Goal: Task Accomplishment & Management: Manage account settings

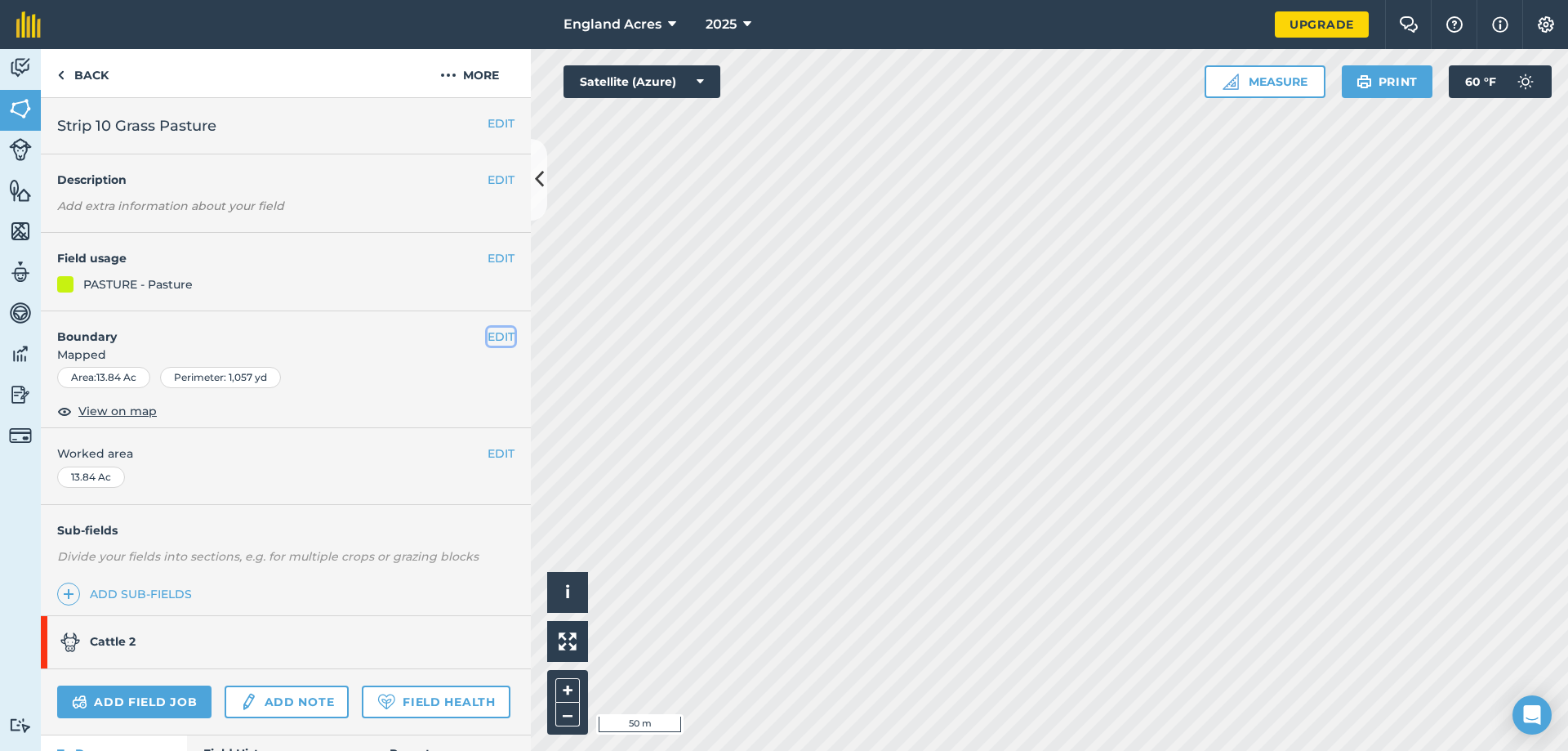
click at [493, 333] on button "EDIT" at bounding box center [501, 336] width 27 height 18
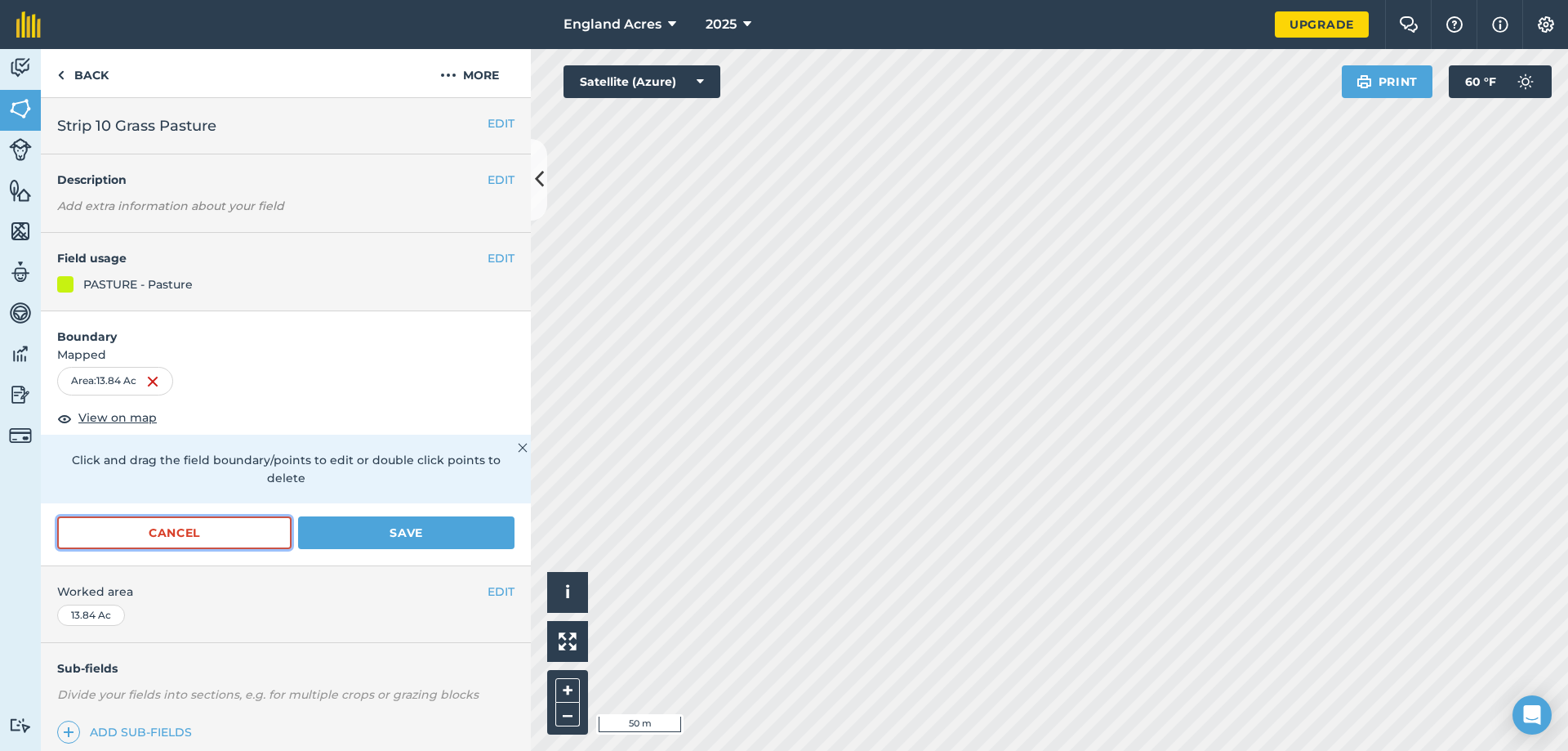
click at [223, 531] on button "Cancel" at bounding box center [174, 533] width 234 height 33
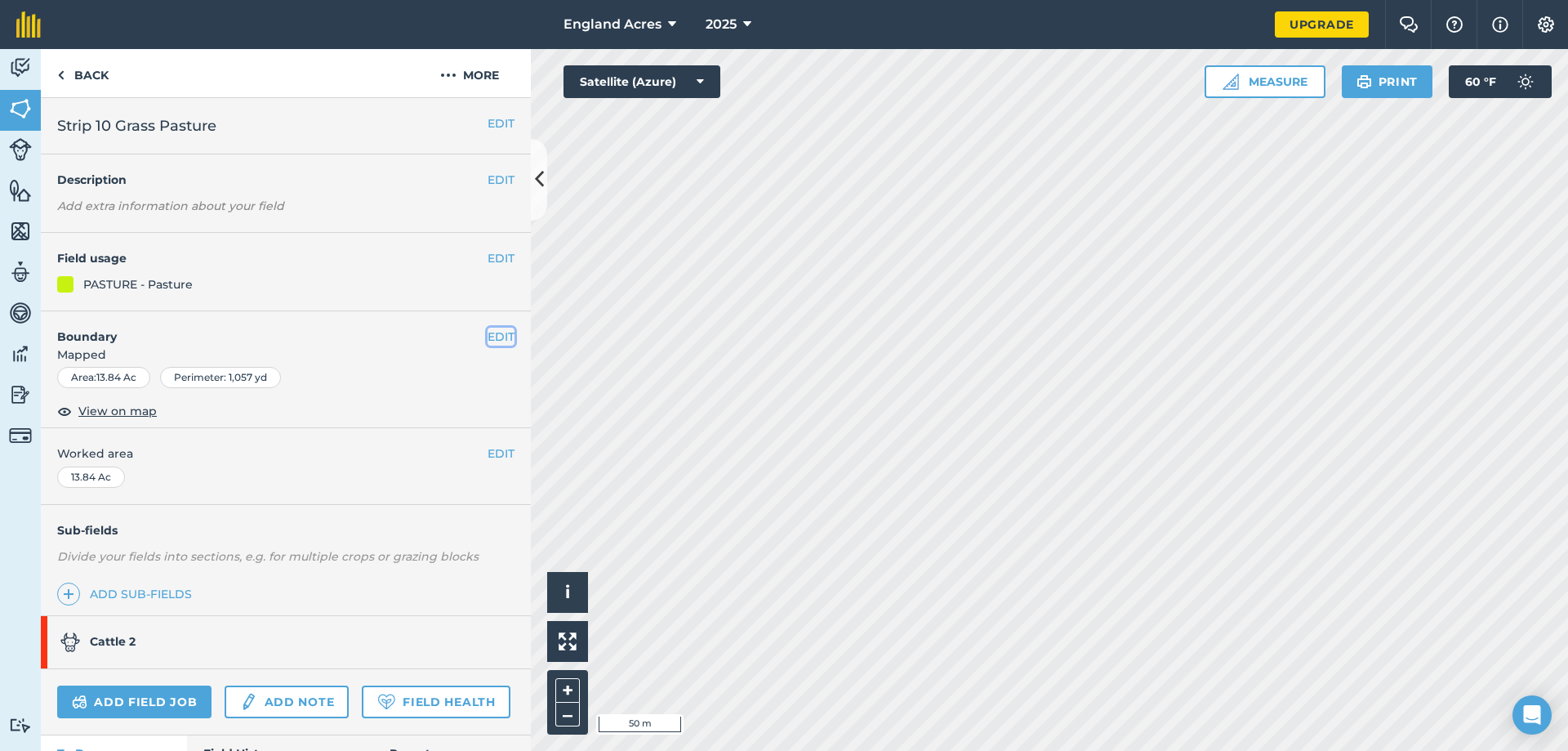
click at [489, 340] on button "EDIT" at bounding box center [501, 336] width 27 height 18
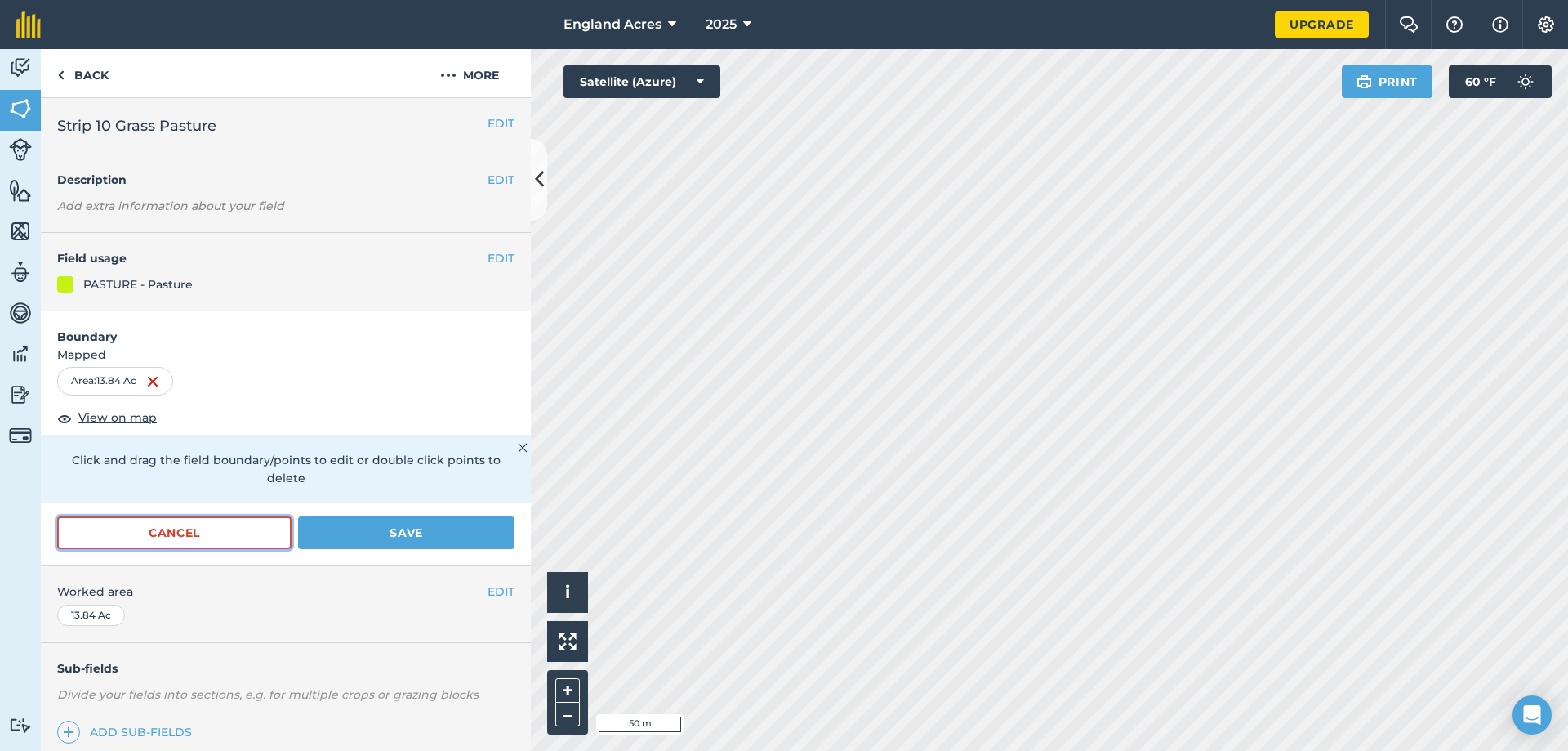
click at [217, 531] on button "Cancel" at bounding box center [174, 533] width 234 height 33
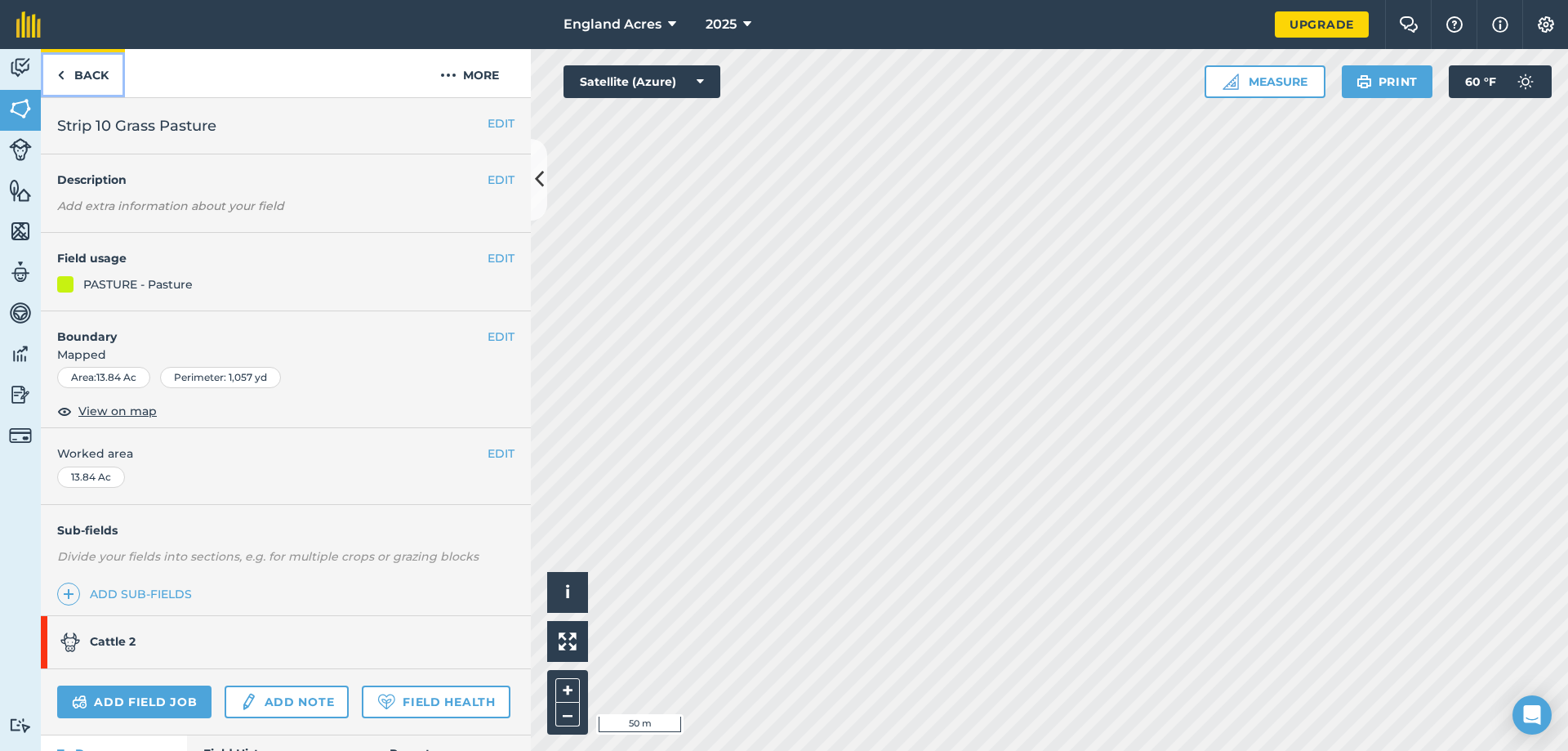
click at [81, 78] on link "Back" at bounding box center [83, 73] width 84 height 49
click at [83, 75] on link "Back" at bounding box center [83, 73] width 84 height 49
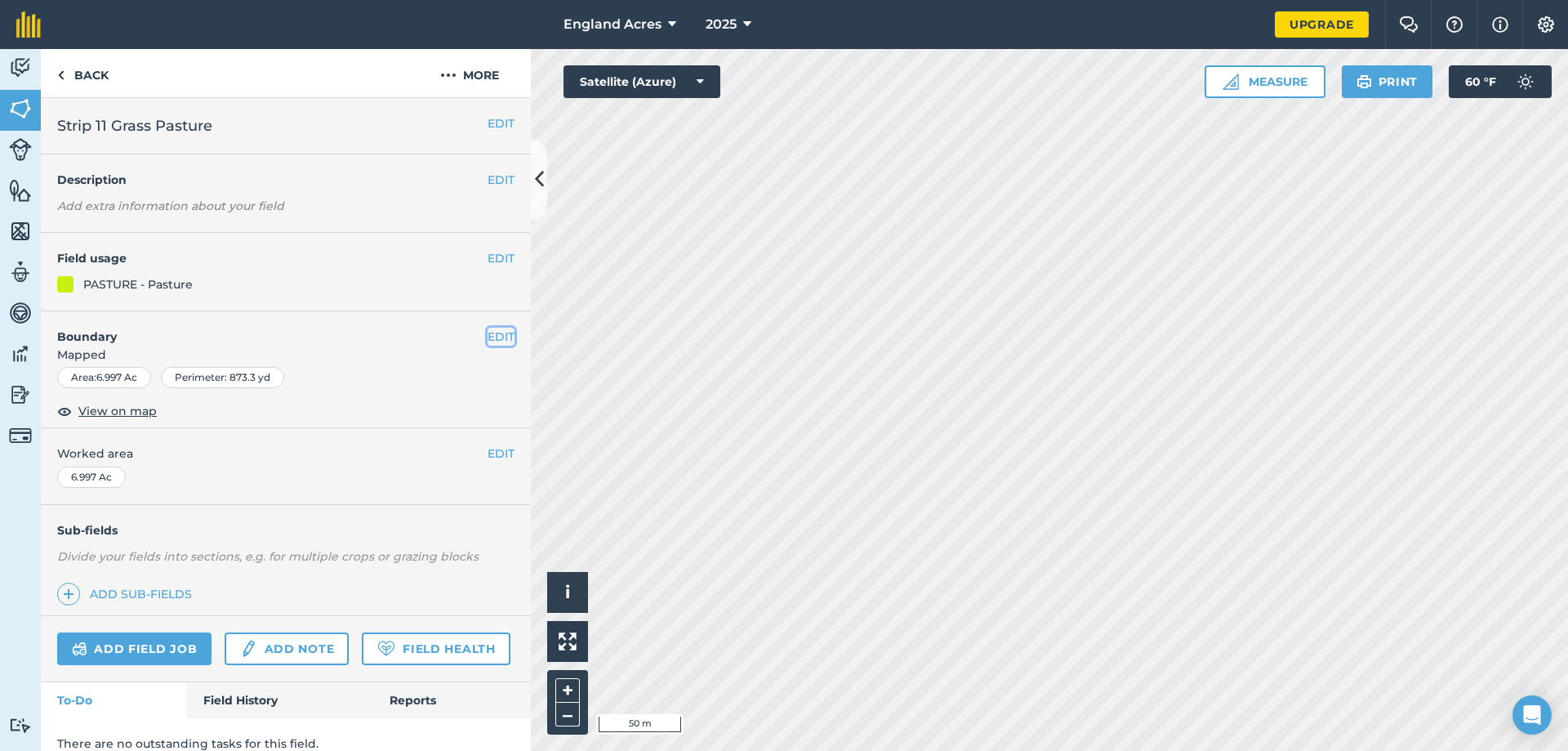
click at [488, 336] on button "EDIT" at bounding box center [501, 336] width 27 height 18
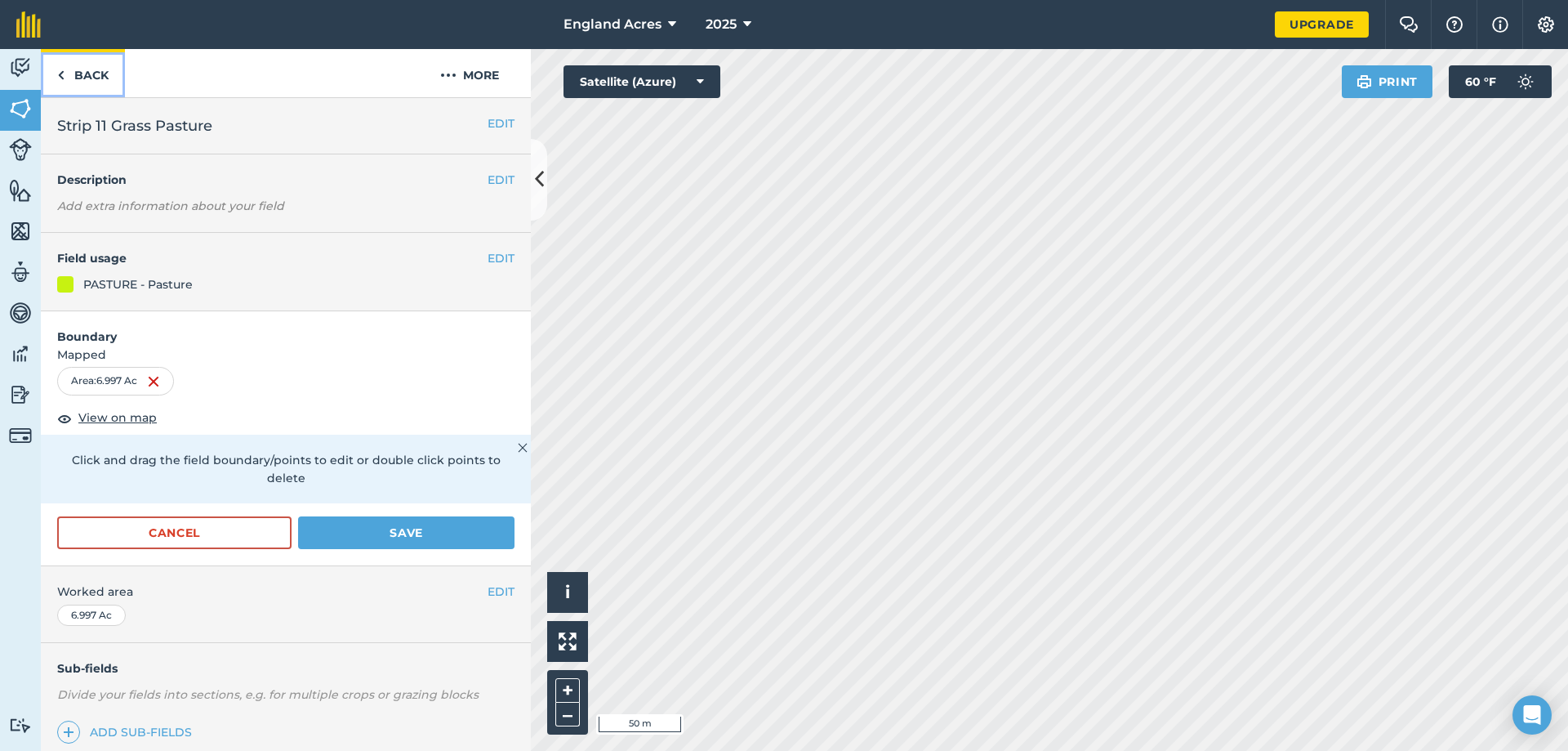
click at [76, 69] on link "Back" at bounding box center [83, 73] width 84 height 49
